Goal: Check status: Check status

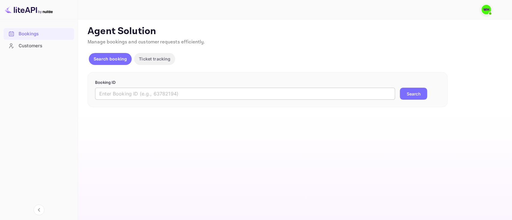
click at [131, 95] on input "text" at bounding box center [245, 94] width 300 height 12
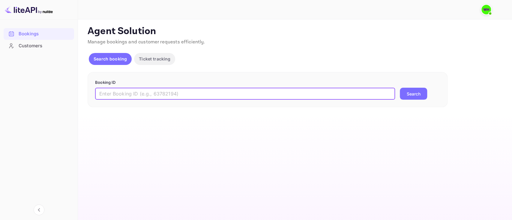
paste input "9492673"
type input "9492673"
click at [400, 88] on button "Search" at bounding box center [413, 94] width 27 height 12
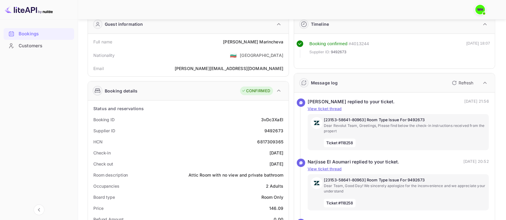
scroll to position [33, 0]
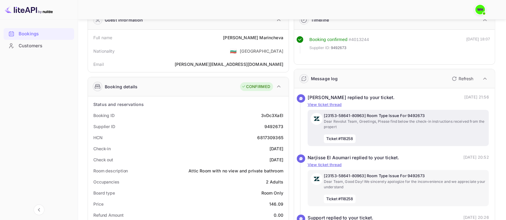
click at [357, 131] on div "[23153-58641-80963] Room Type Issue For 9492673 Dear Revolut Team, Greetings, P…" at bounding box center [405, 128] width 162 height 30
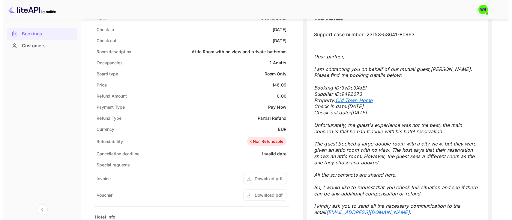
scroll to position [0, 0]
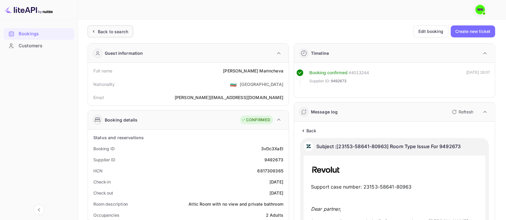
click at [89, 30] on div "Back to search" at bounding box center [111, 31] width 46 height 12
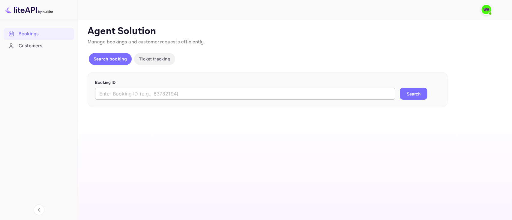
click at [172, 95] on input "text" at bounding box center [245, 94] width 300 height 12
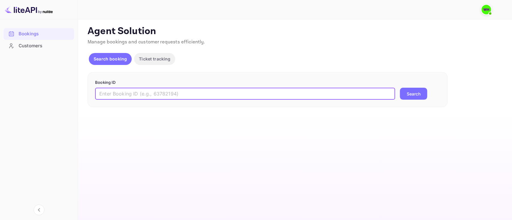
paste input "9492673"
type input "9492673"
click at [400, 88] on button "Search" at bounding box center [413, 94] width 27 height 12
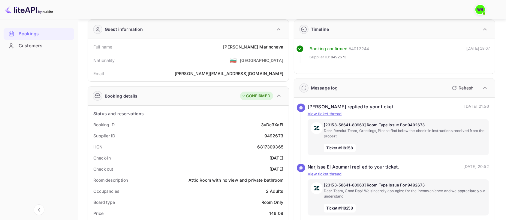
scroll to position [25, 0]
click at [449, 128] on p "Dear Revolut Team, Greetings, Please find below the check-in instructions recei…" at bounding box center [405, 133] width 162 height 11
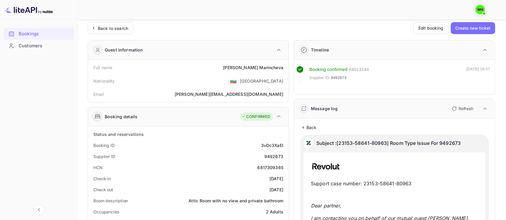
scroll to position [0, 0]
